Goal: Task Accomplishment & Management: Manage account settings

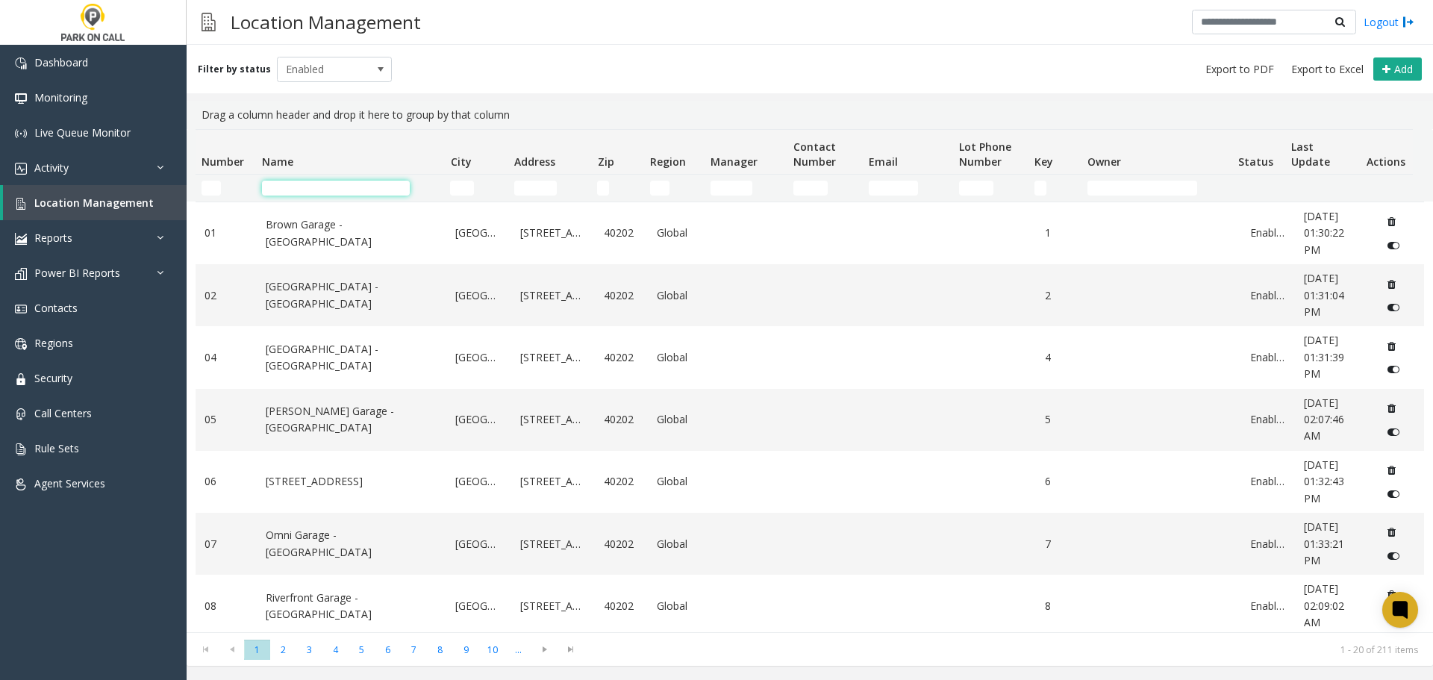
click at [342, 194] on input "Name Filter" at bounding box center [336, 188] width 148 height 15
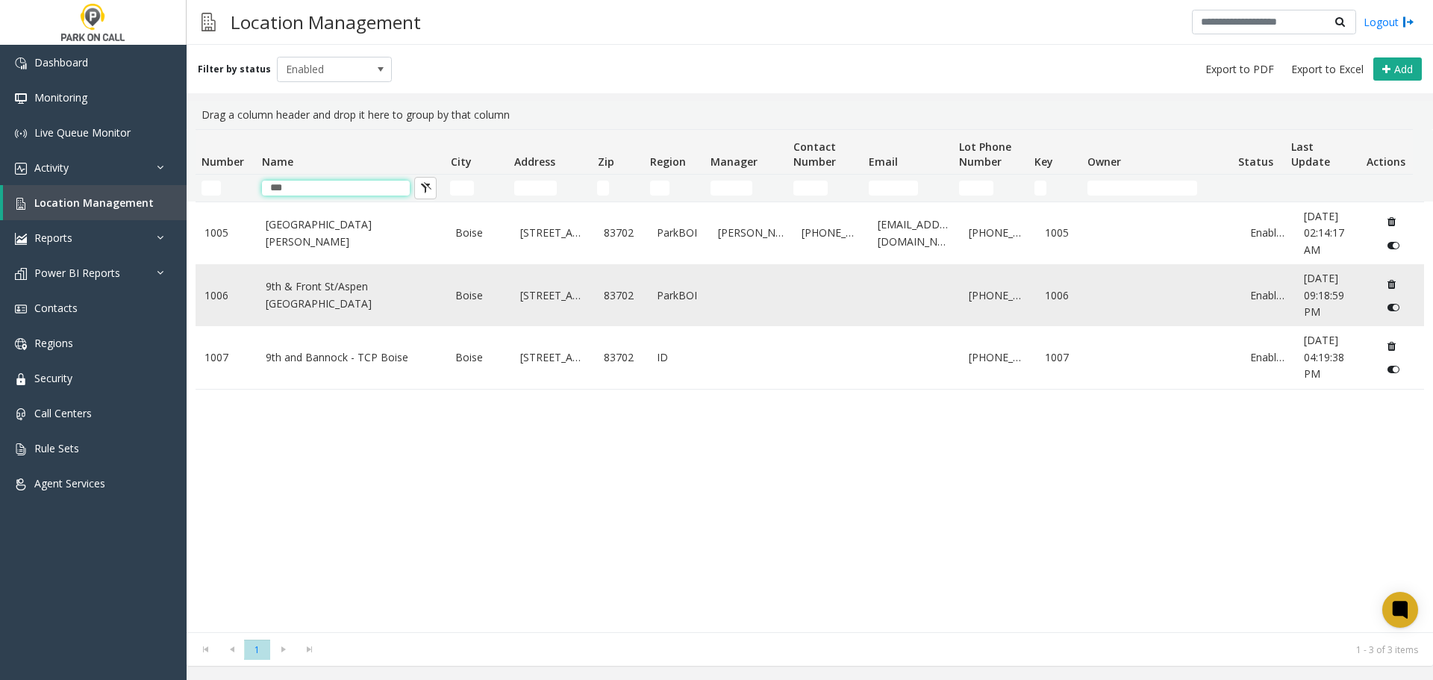
type input "***"
click at [294, 277] on td "9th & Front St/Aspen [GEOGRAPHIC_DATA]" at bounding box center [352, 295] width 190 height 62
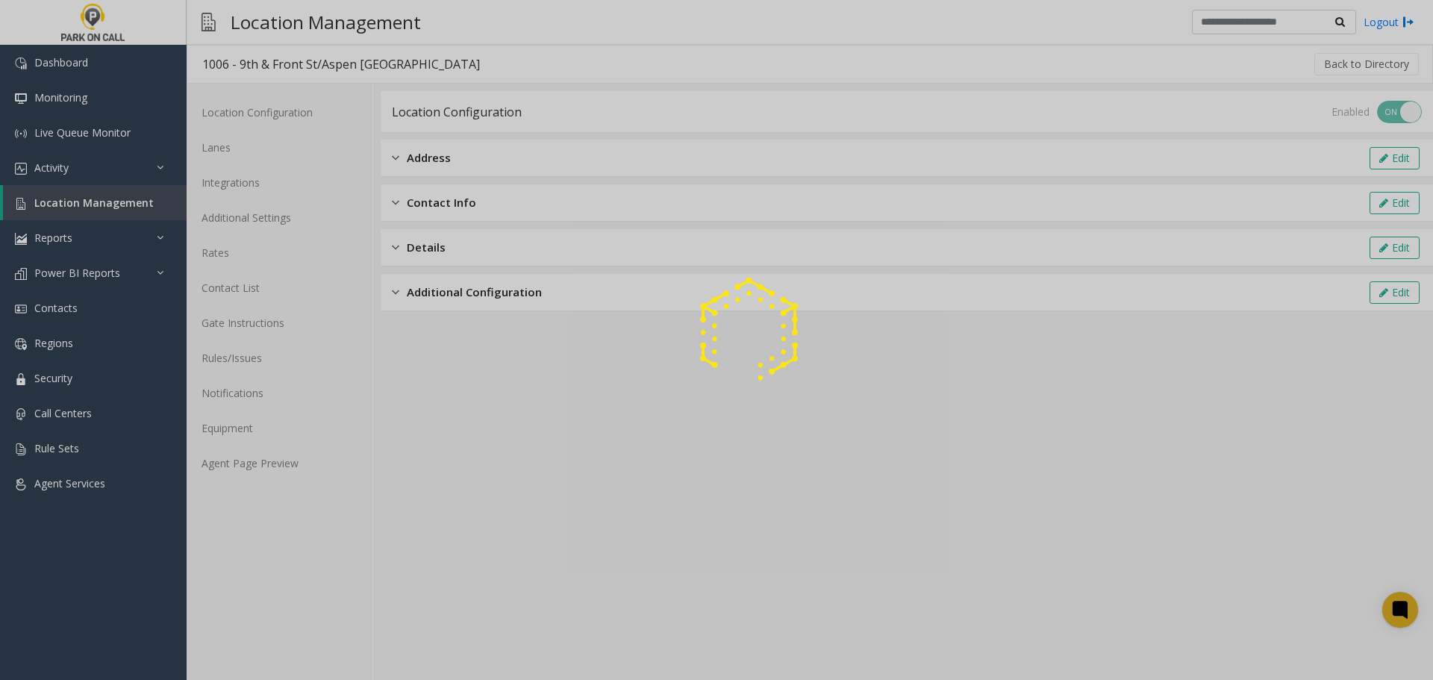
click at [258, 461] on div at bounding box center [716, 340] width 1433 height 680
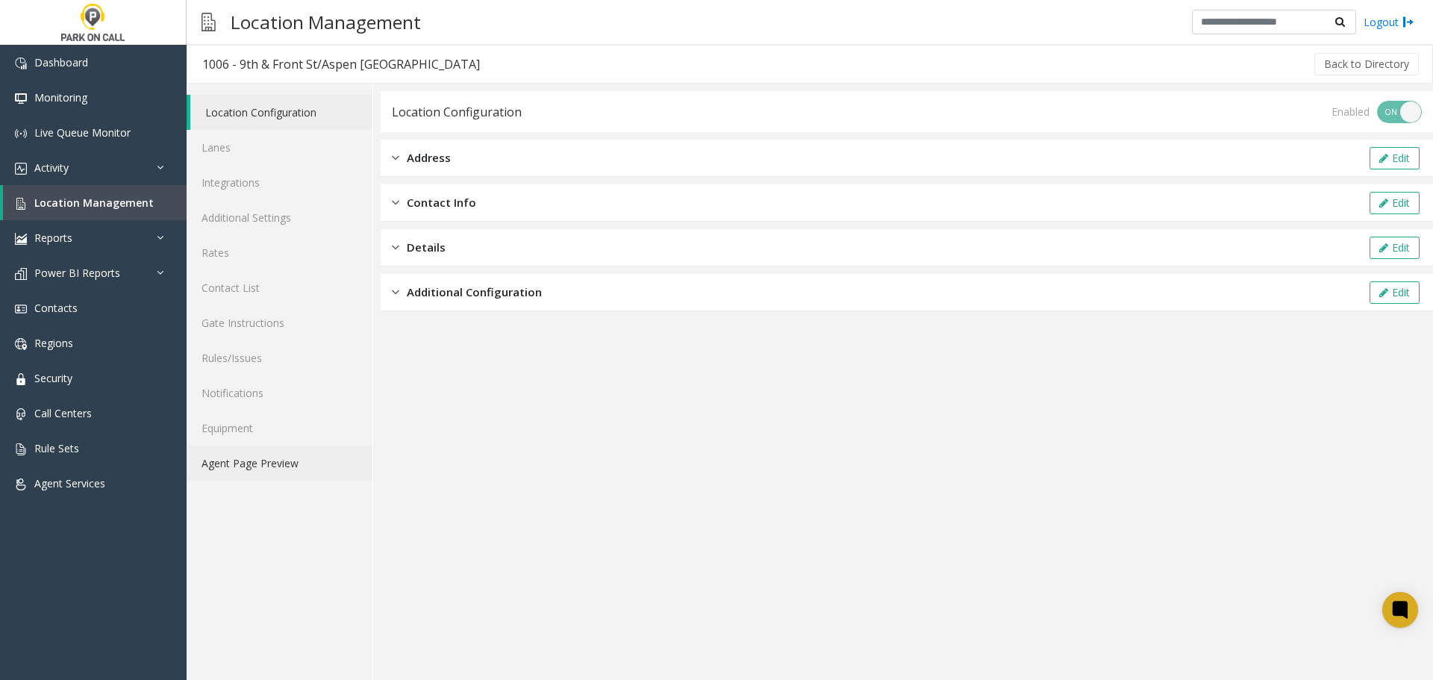
click at [258, 461] on link "Agent Page Preview" at bounding box center [280, 463] width 186 height 35
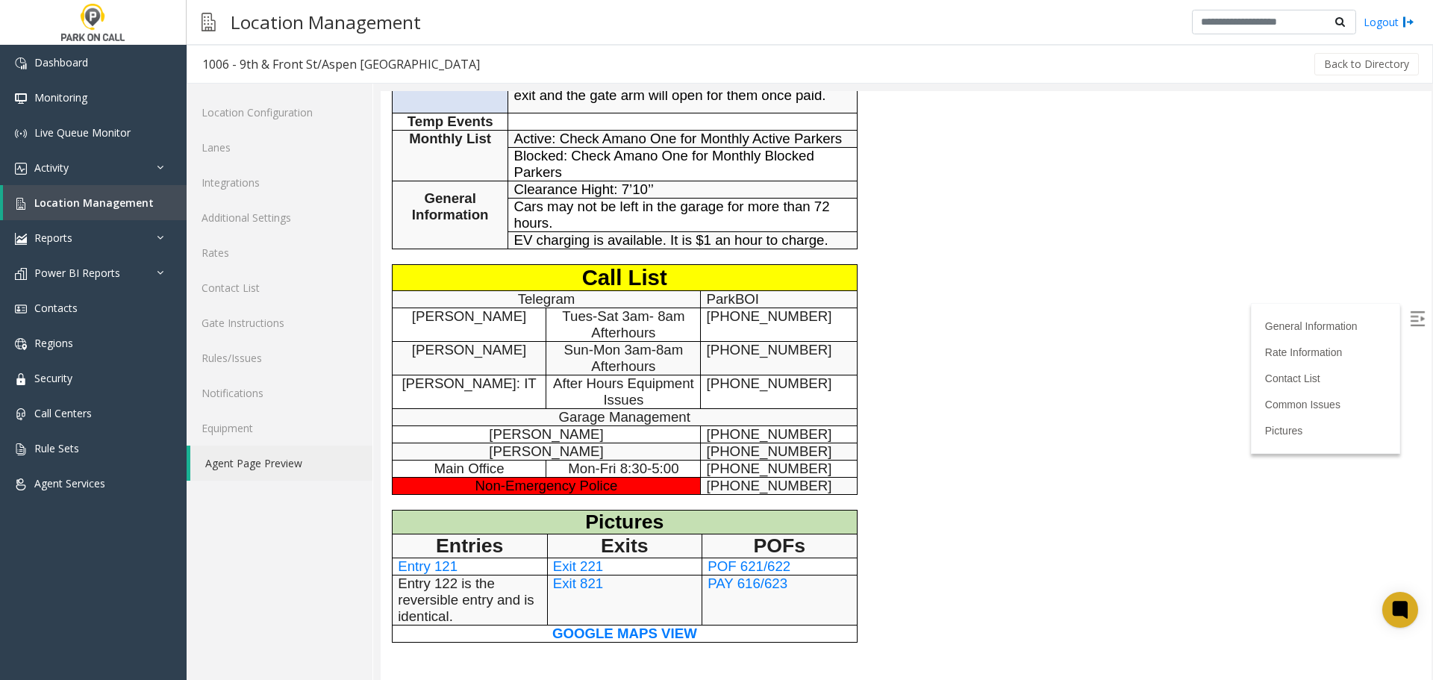
scroll to position [821, 0]
click at [585, 561] on span "Exit 221" at bounding box center [578, 566] width 50 height 16
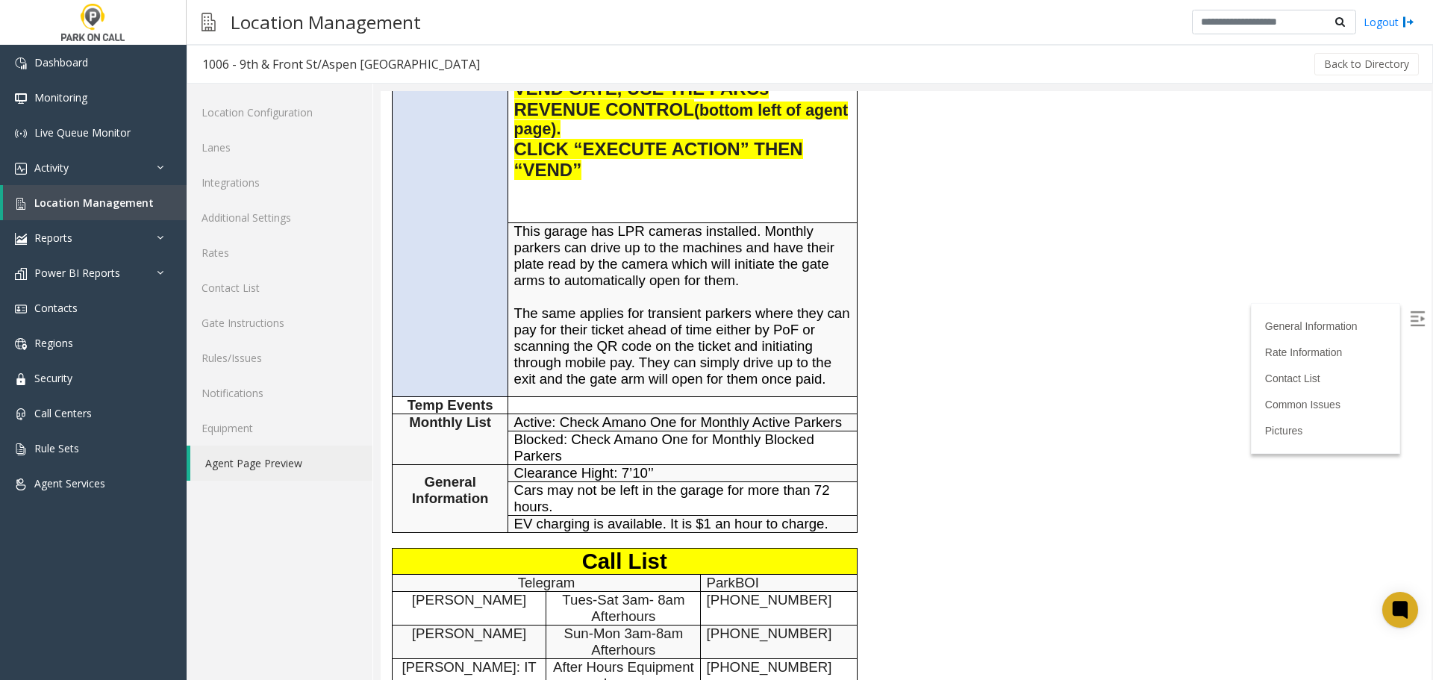
scroll to position [373, 0]
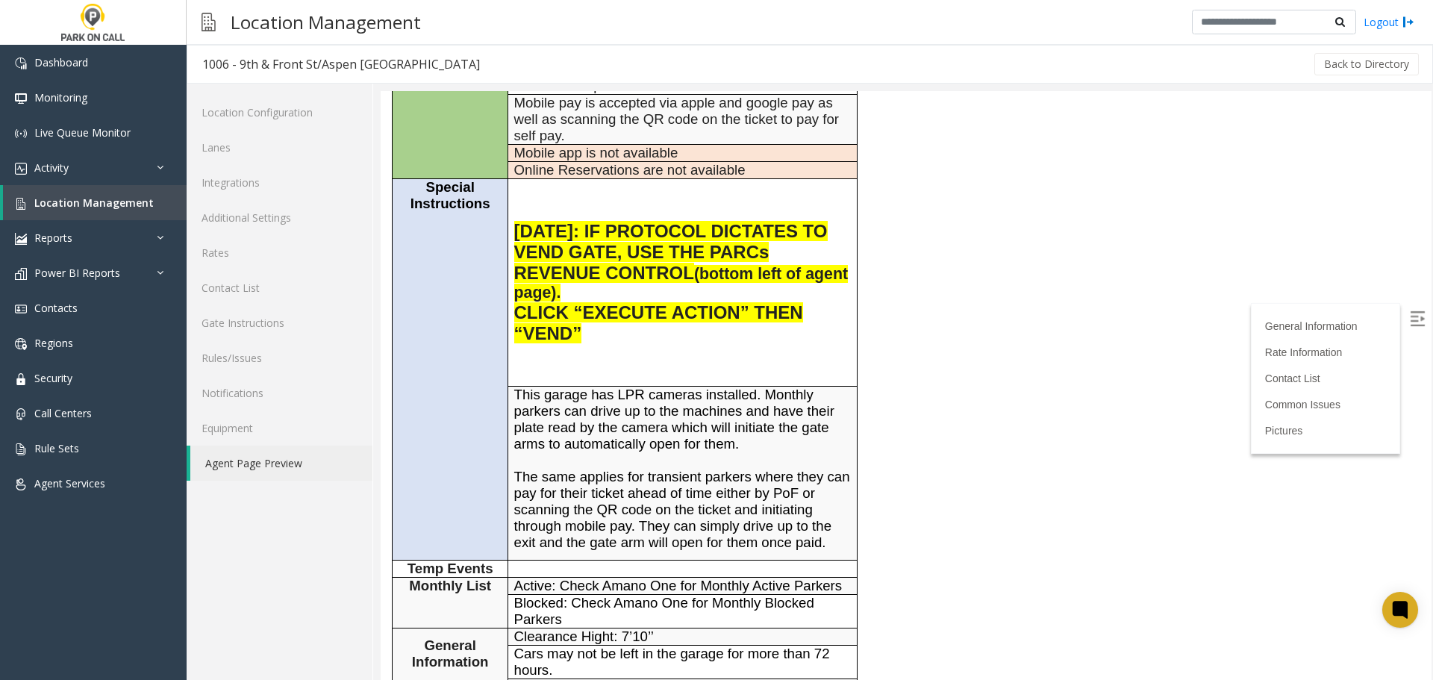
drag, startPoint x: 505, startPoint y: 93, endPoint x: 790, endPoint y: 342, distance: 378.3
click at [790, 342] on p "CLICK “EXECUTE ACTION” THEN “VEND”" at bounding box center [682, 323] width 337 height 42
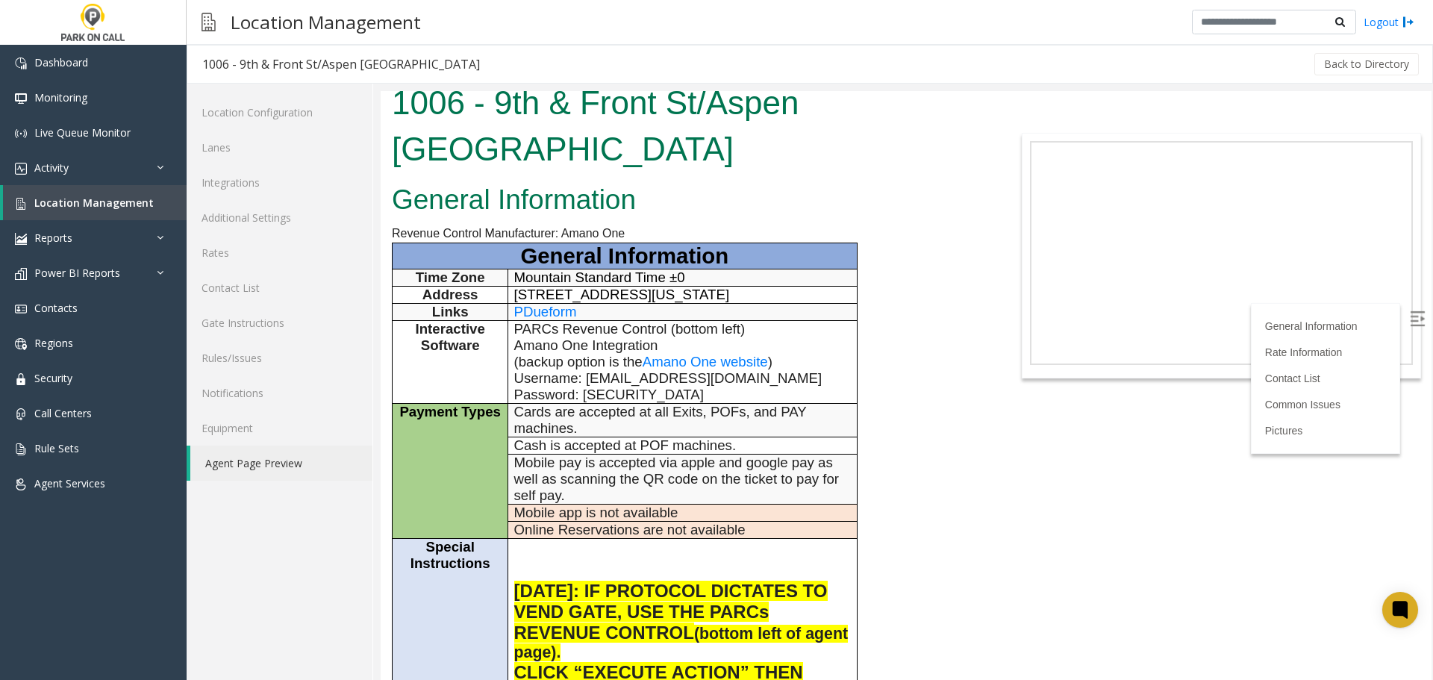
scroll to position [0, 0]
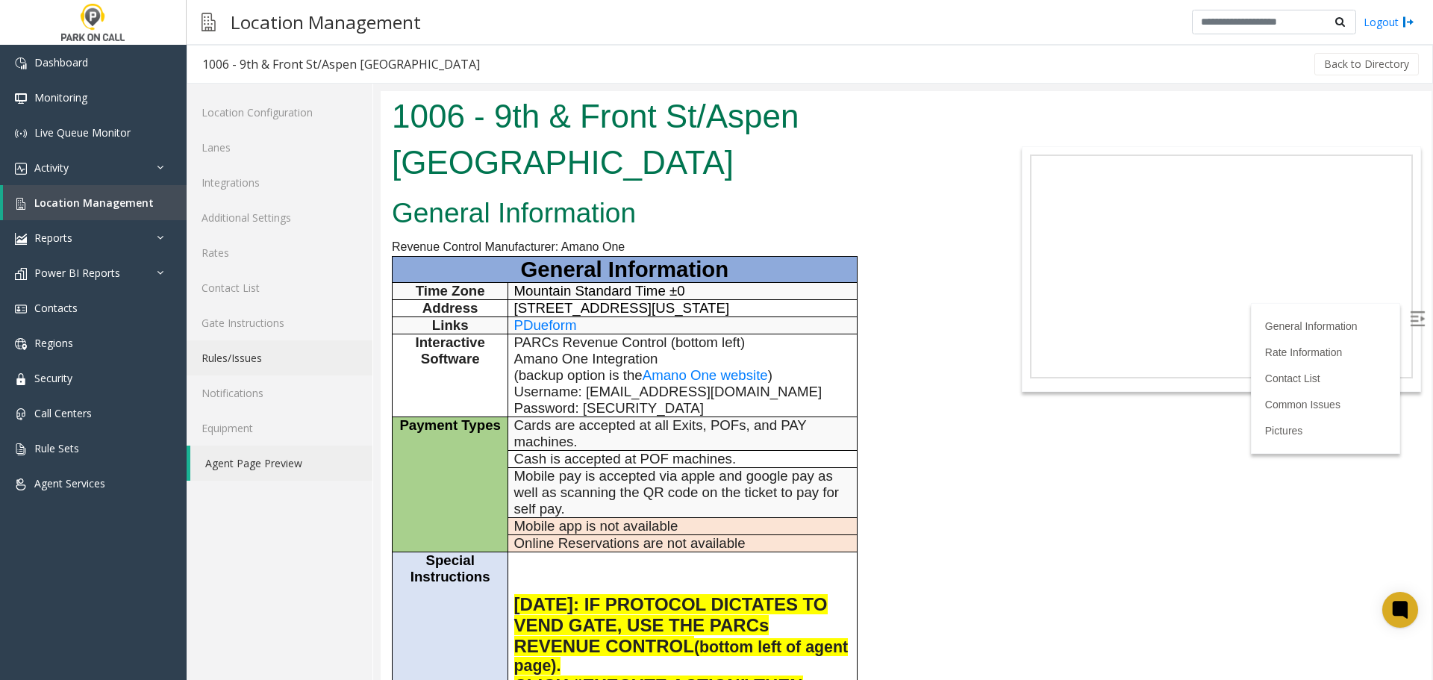
click at [222, 357] on link "Rules/Issues" at bounding box center [280, 357] width 186 height 35
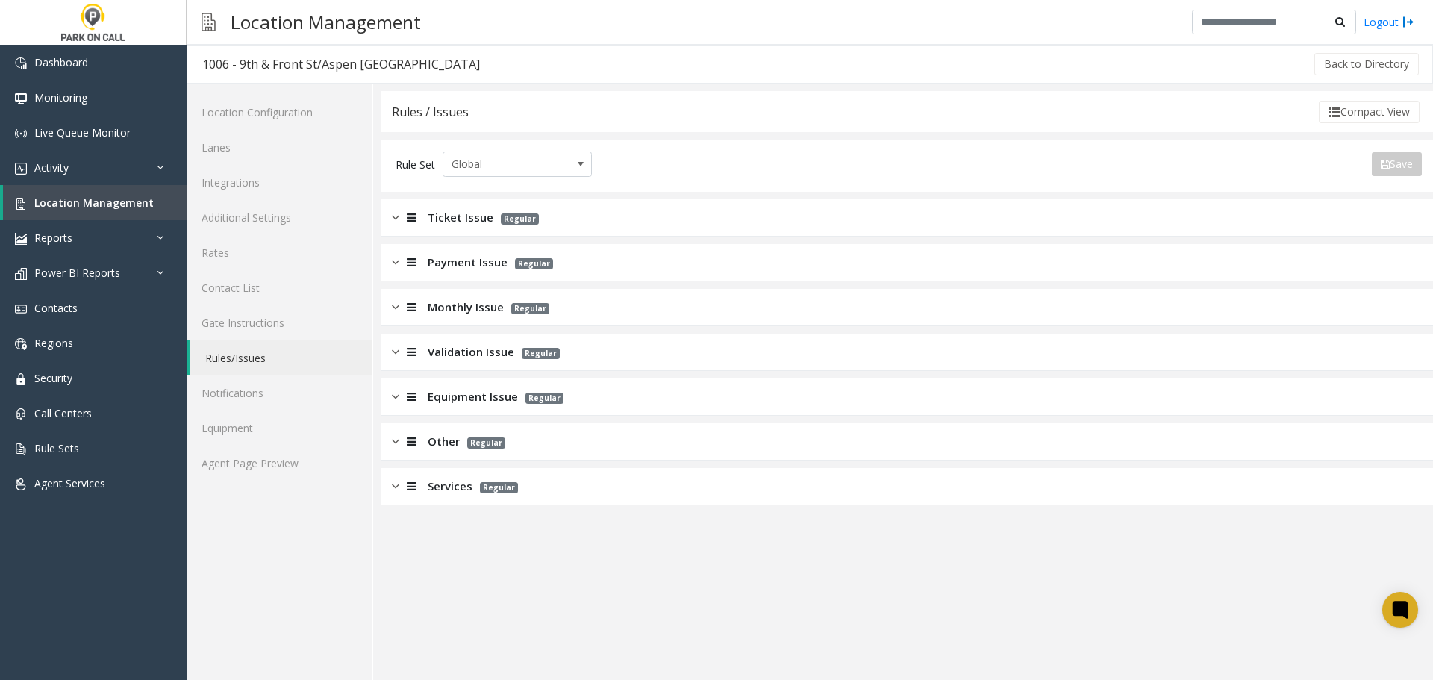
click at [667, 225] on div "Ticket Issue Regular" at bounding box center [907, 217] width 1053 height 37
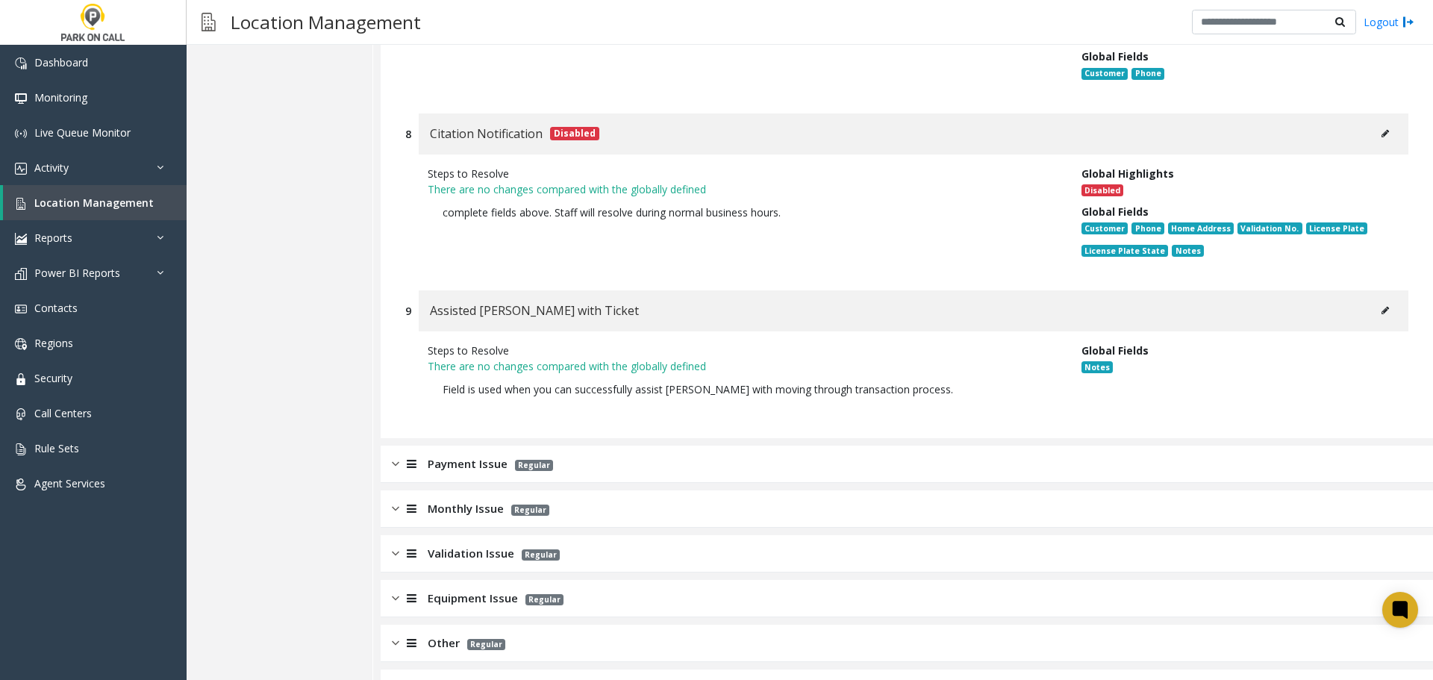
scroll to position [1752, 0]
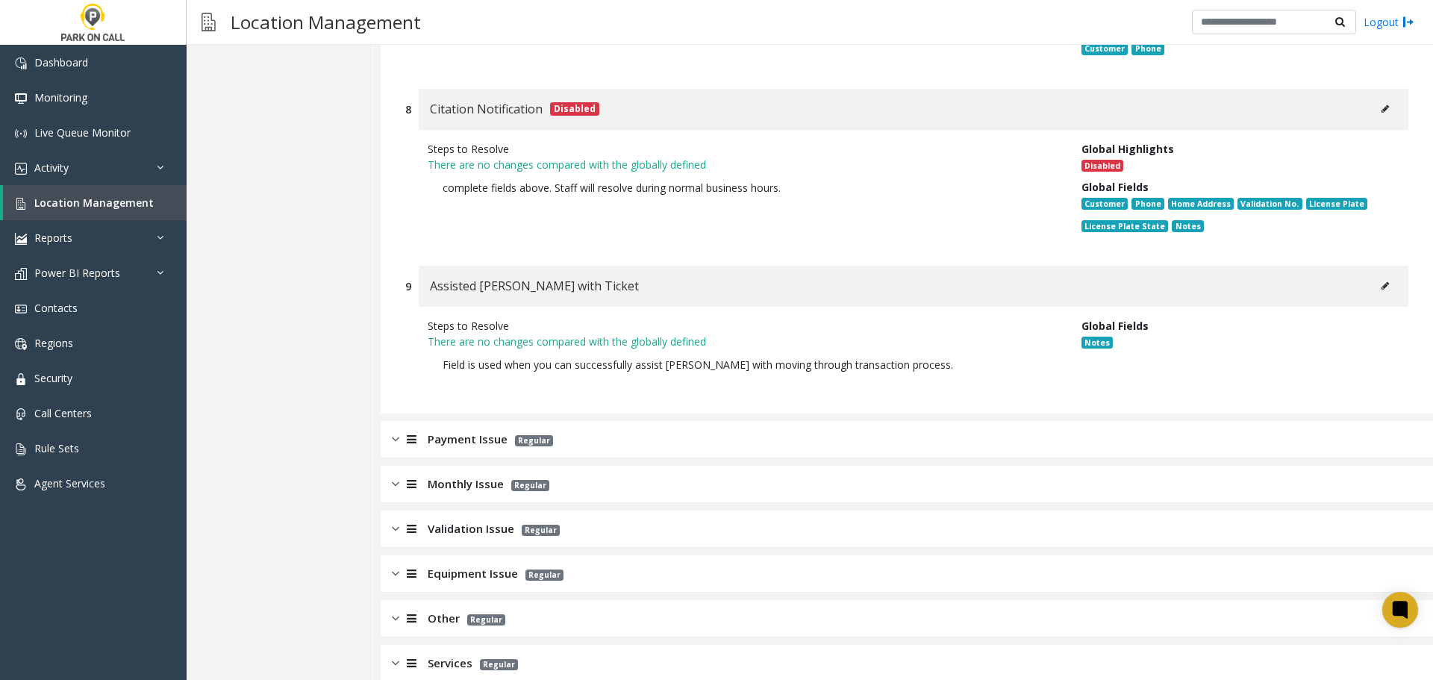
click at [479, 428] on div "Payment Issue Regular" at bounding box center [907, 439] width 1053 height 37
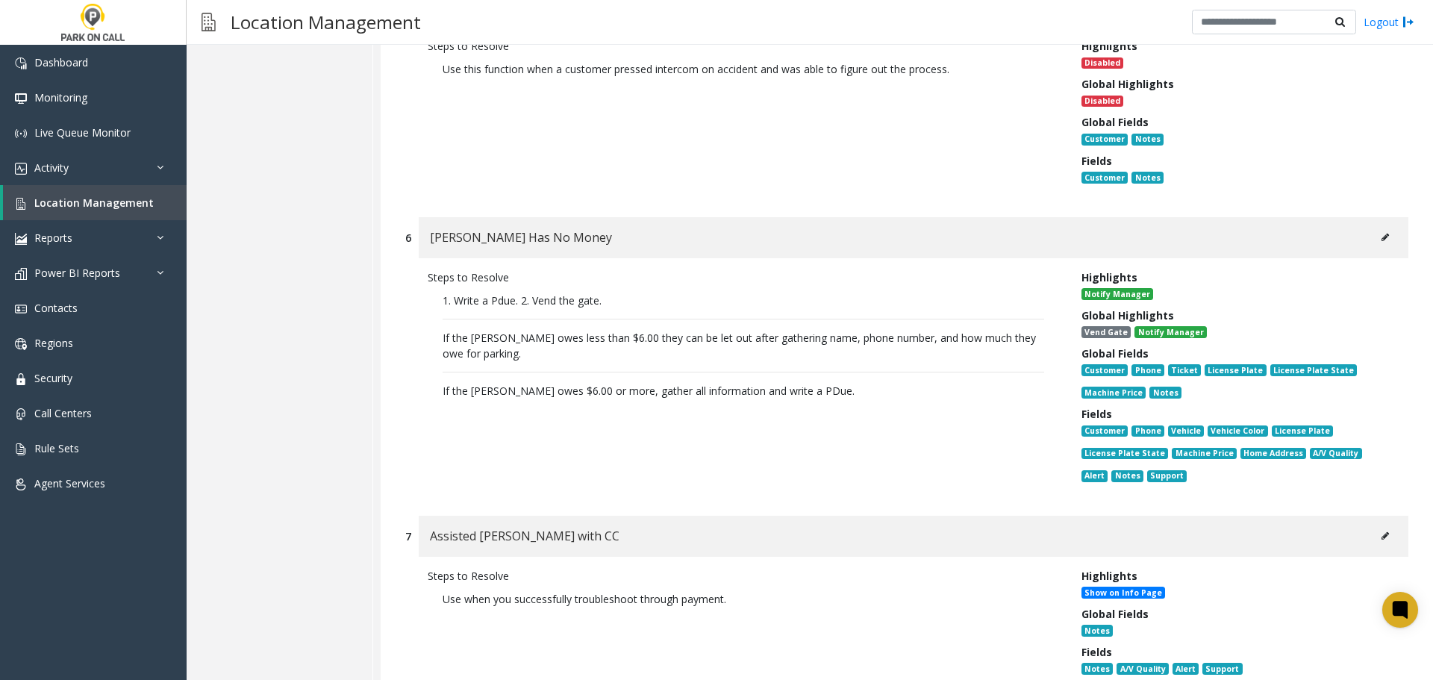
scroll to position [3320, 0]
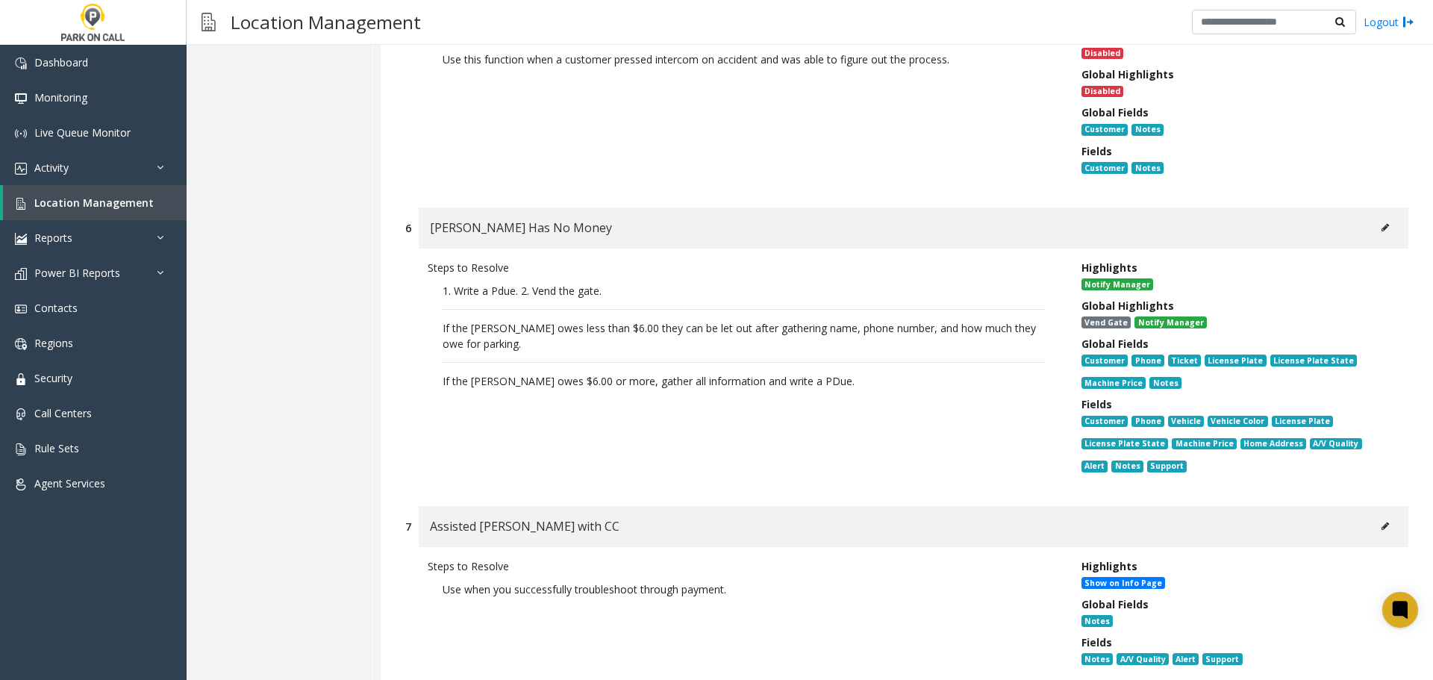
click at [1382, 223] on icon at bounding box center [1385, 227] width 7 height 9
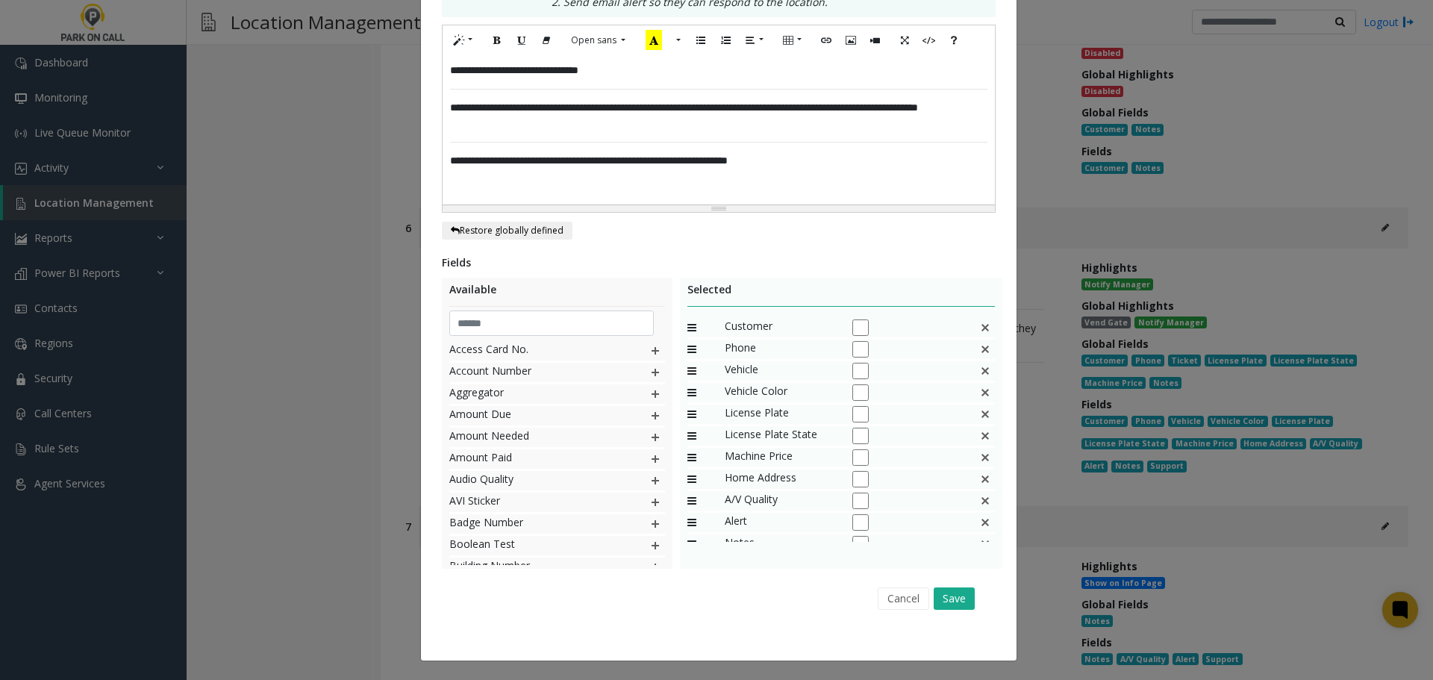
scroll to position [0, 0]
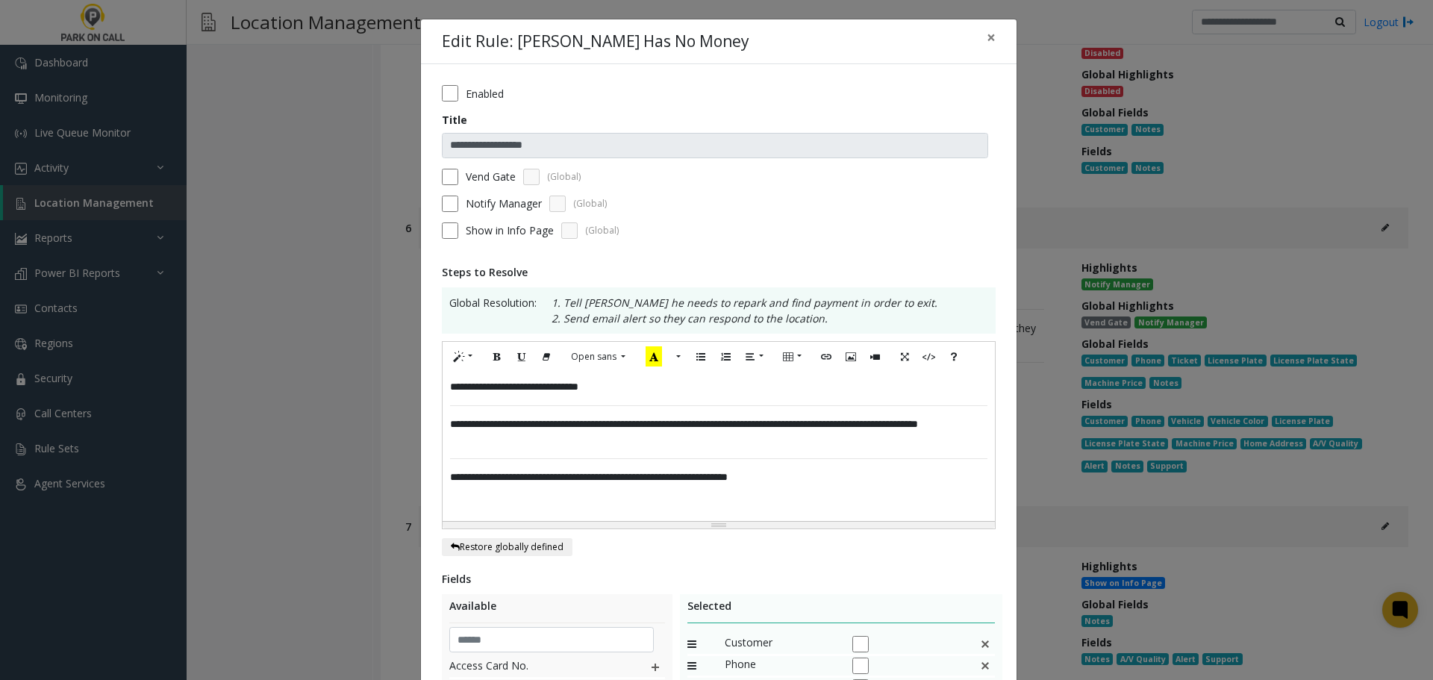
click at [507, 391] on p "**********" at bounding box center [719, 387] width 538 height 16
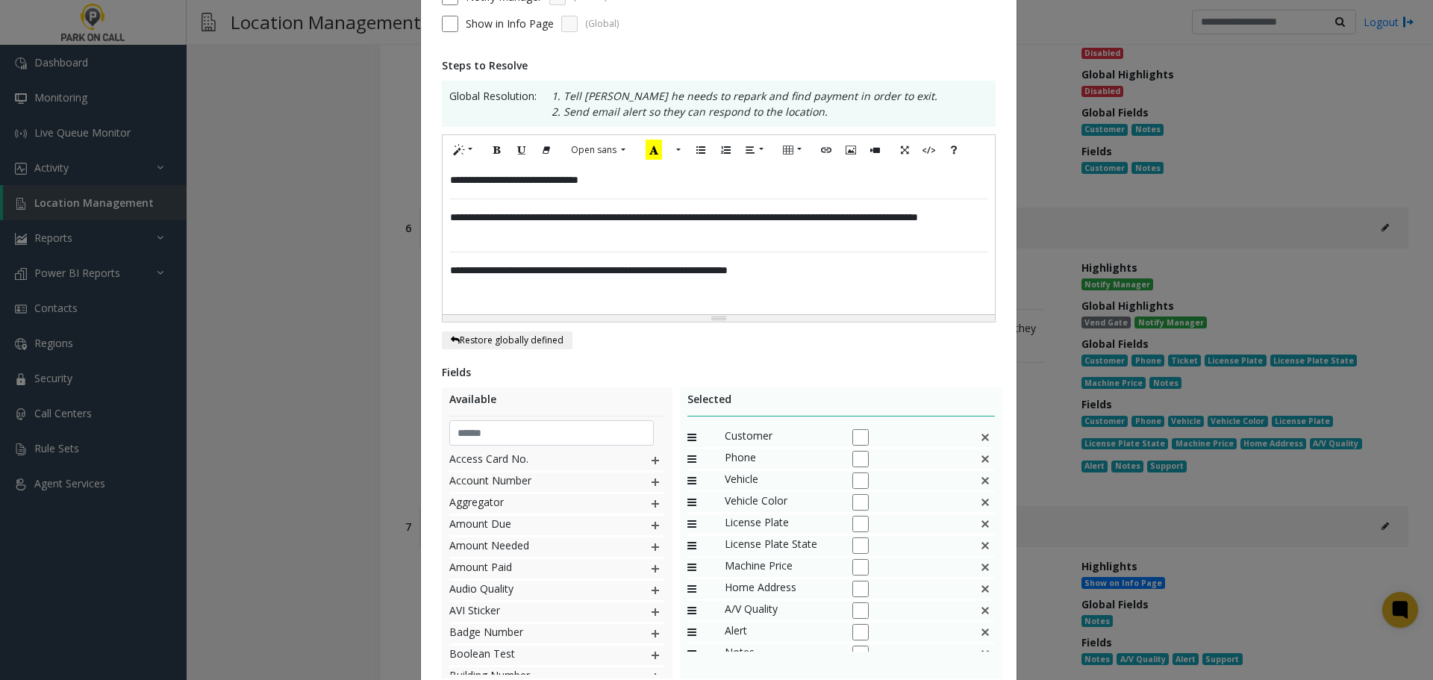
scroll to position [317, 0]
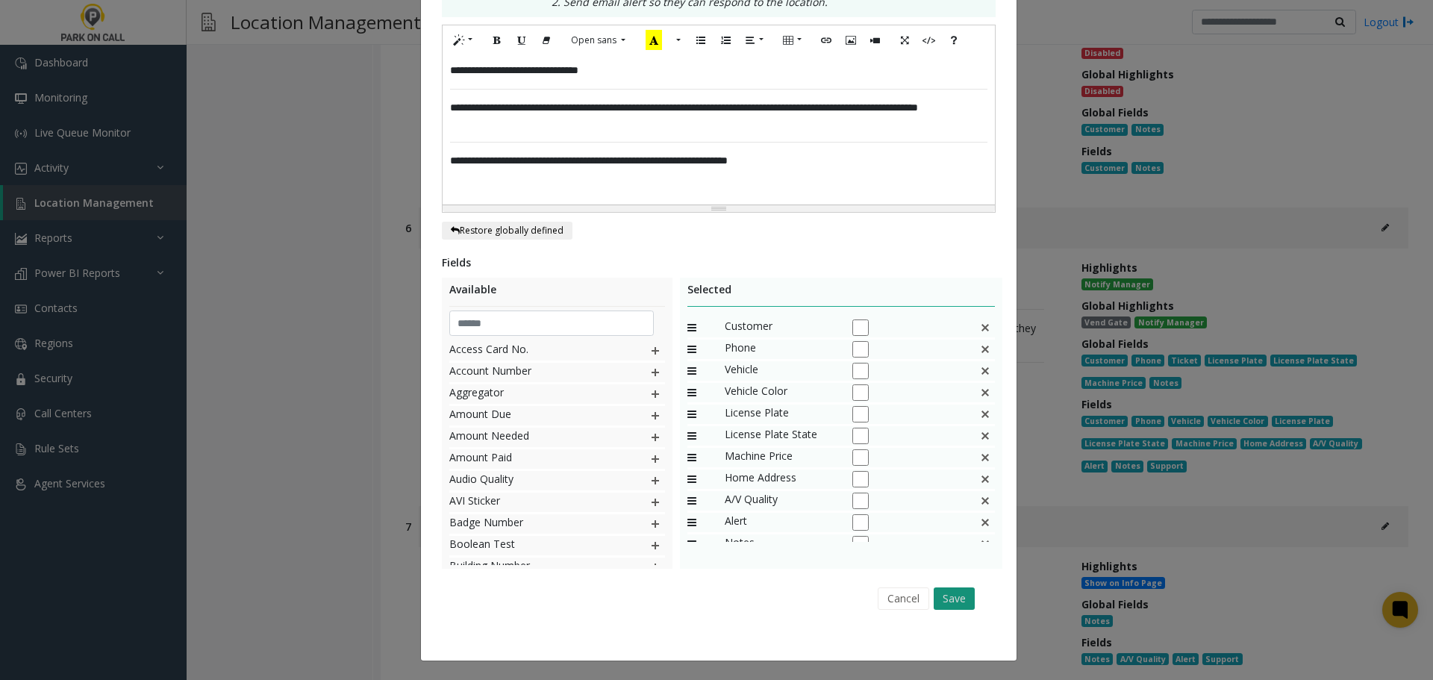
click at [953, 597] on button "Save" at bounding box center [954, 599] width 41 height 22
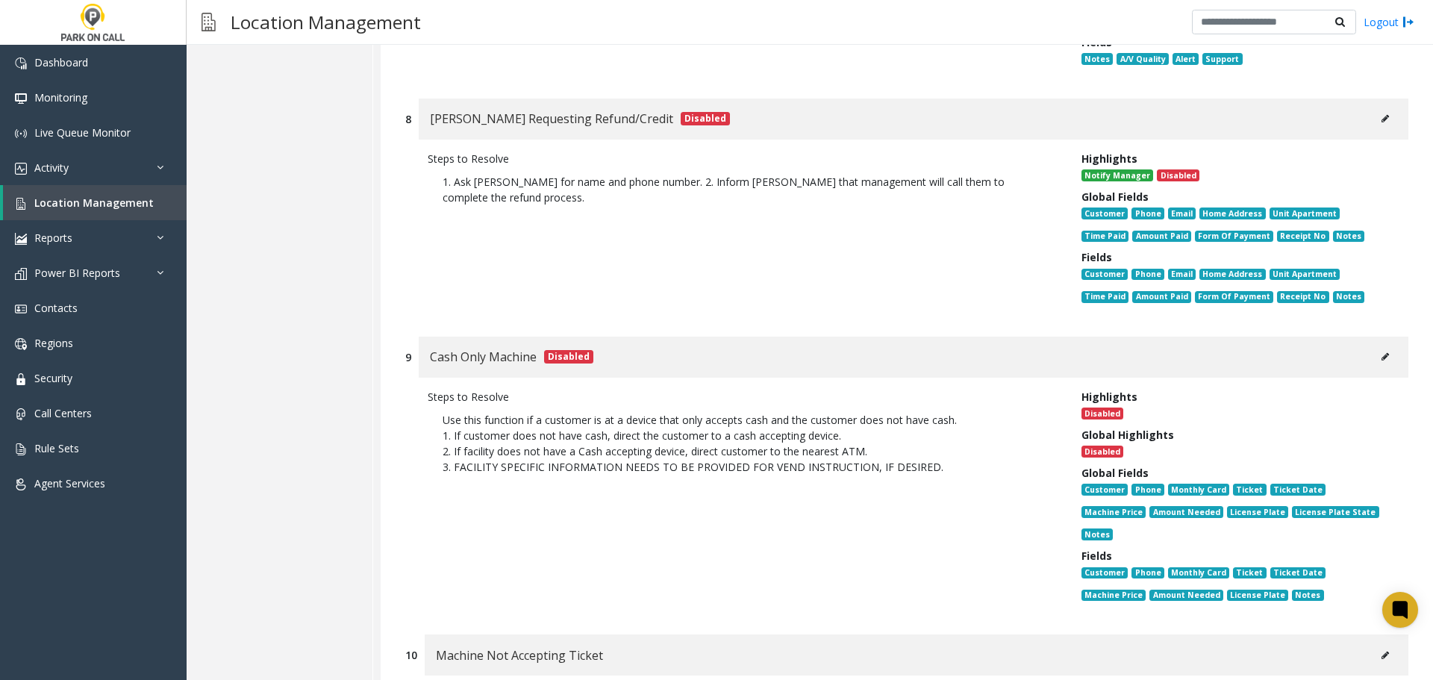
scroll to position [4290, 0]
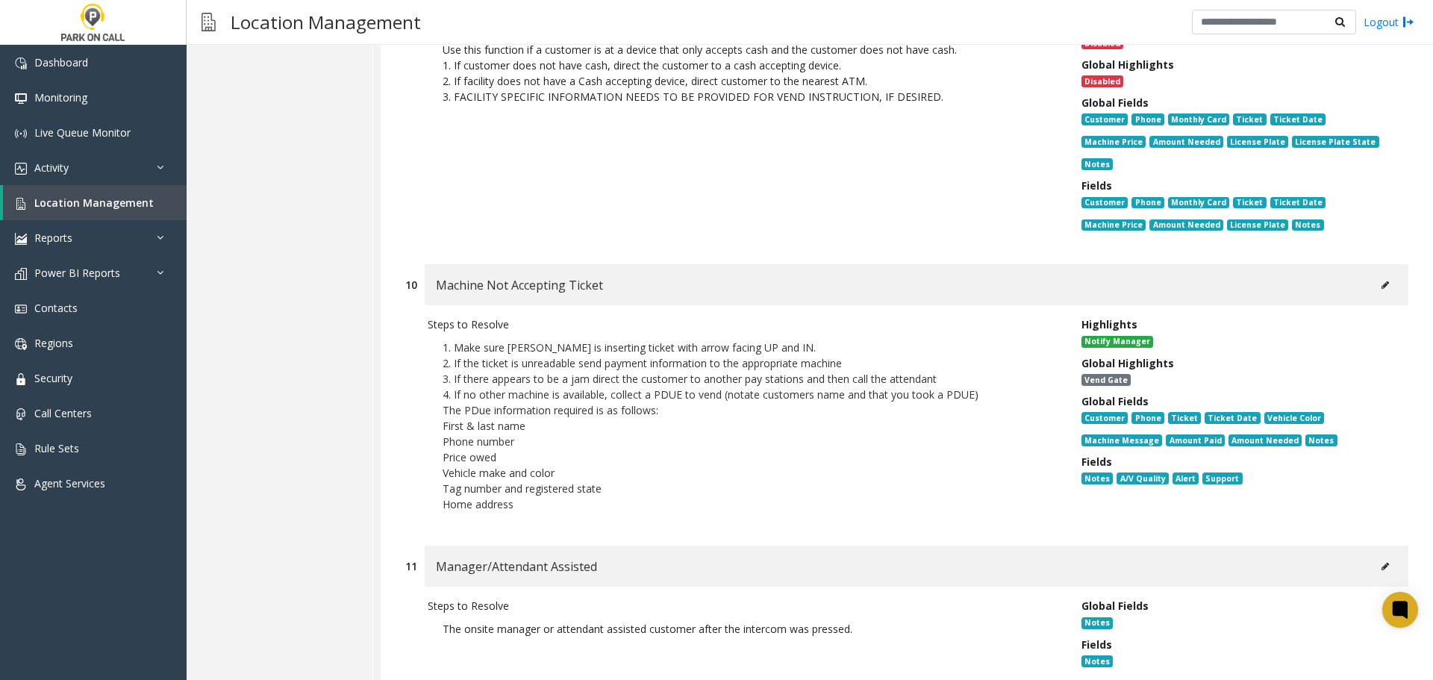
click at [1377, 274] on button at bounding box center [1386, 285] width 24 height 22
type input "**********"
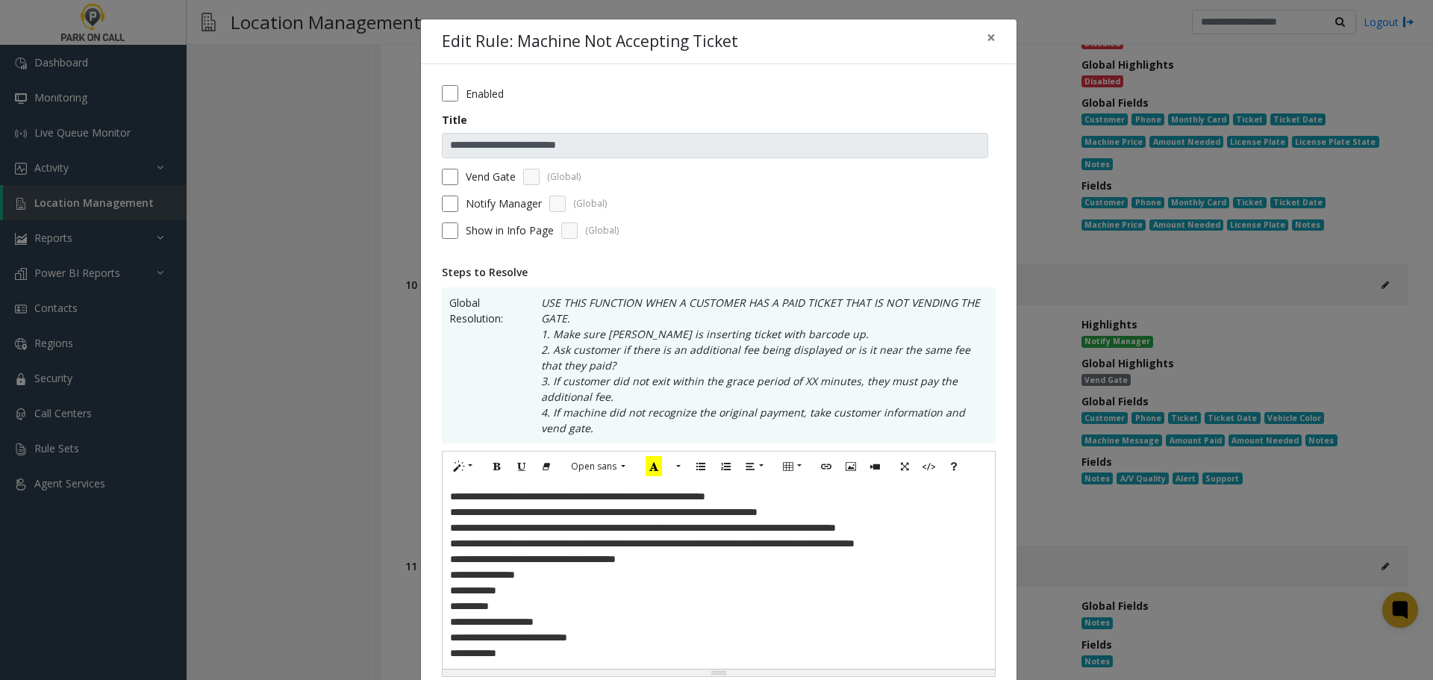
scroll to position [464, 0]
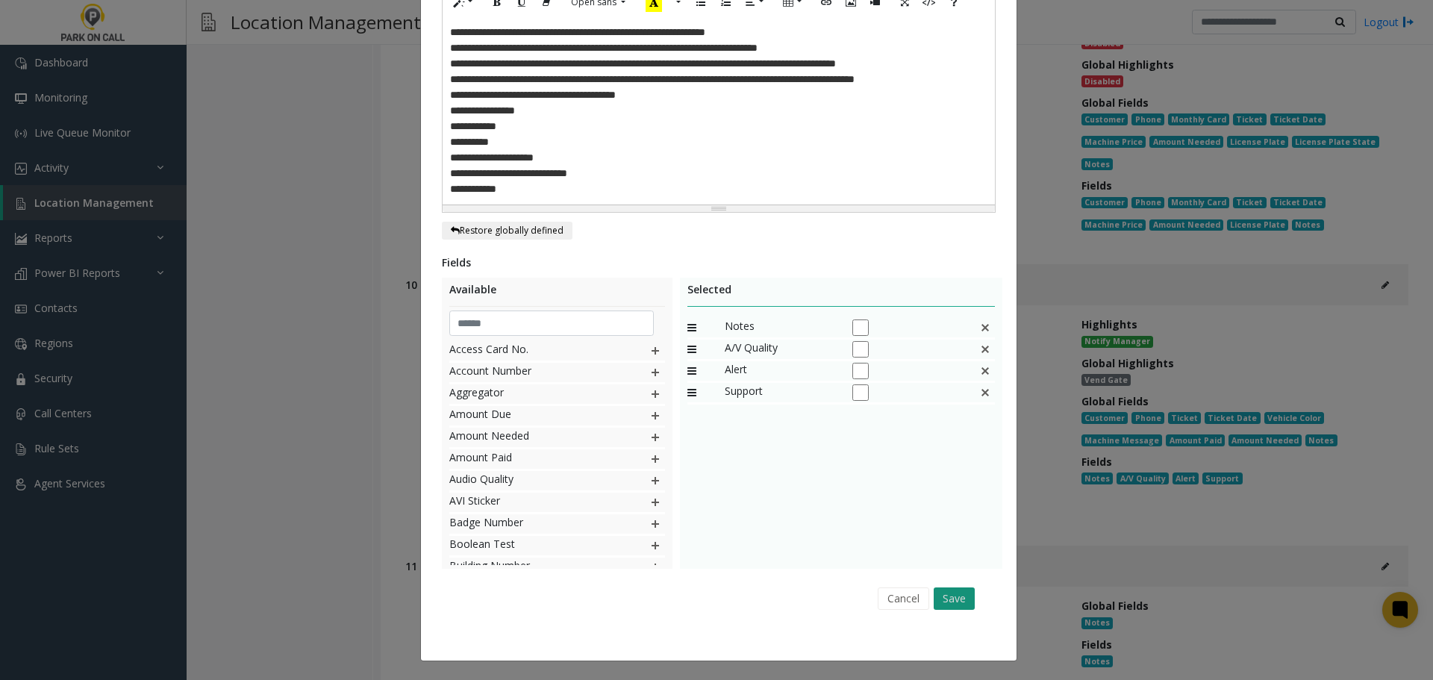
click at [938, 600] on button "Save" at bounding box center [954, 599] width 41 height 22
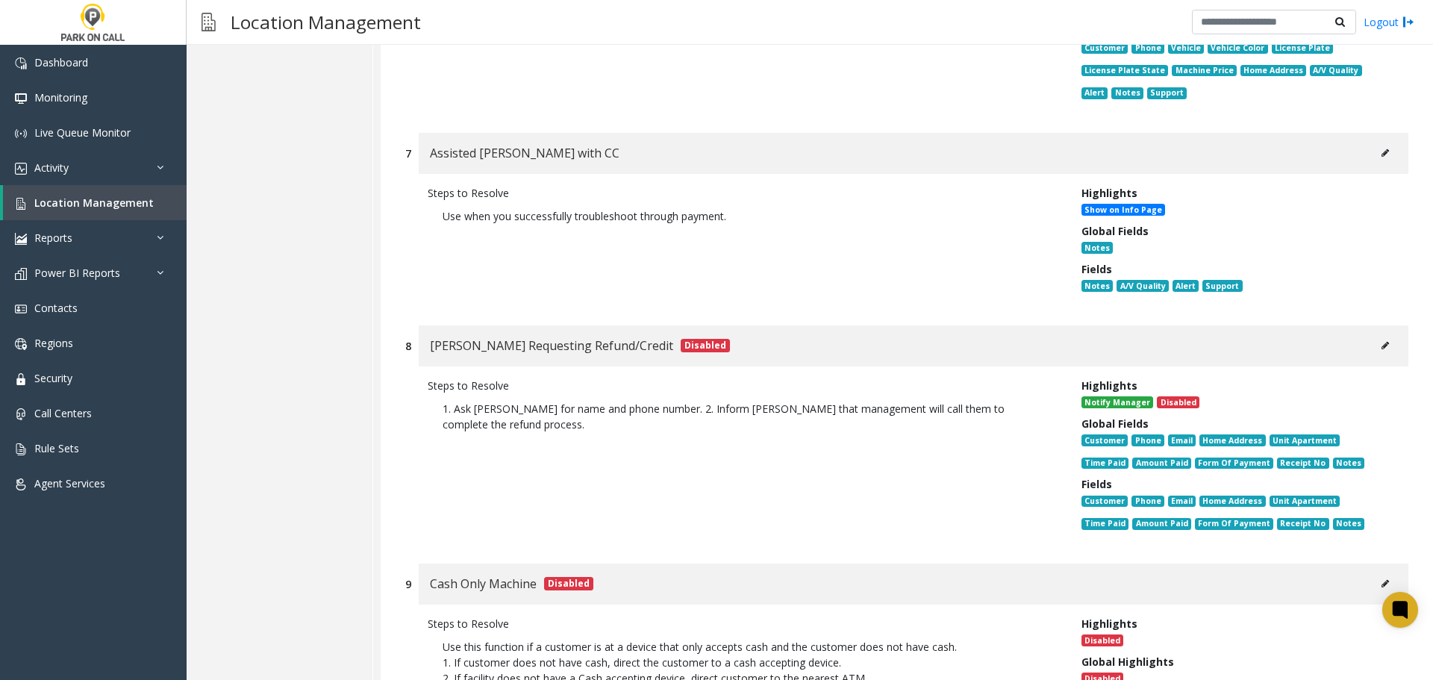
scroll to position [3096, 0]
